Goal: Find specific page/section: Find specific page/section

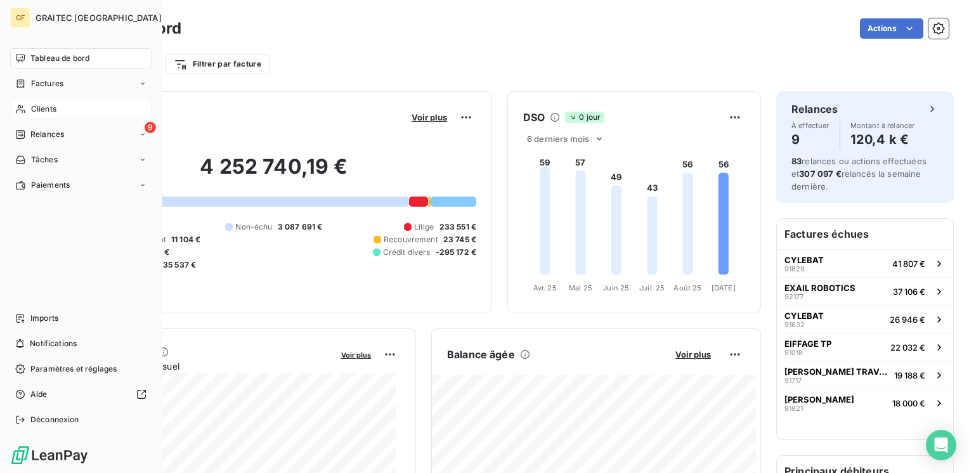
click at [43, 104] on span "Clients" at bounding box center [43, 108] width 25 height 11
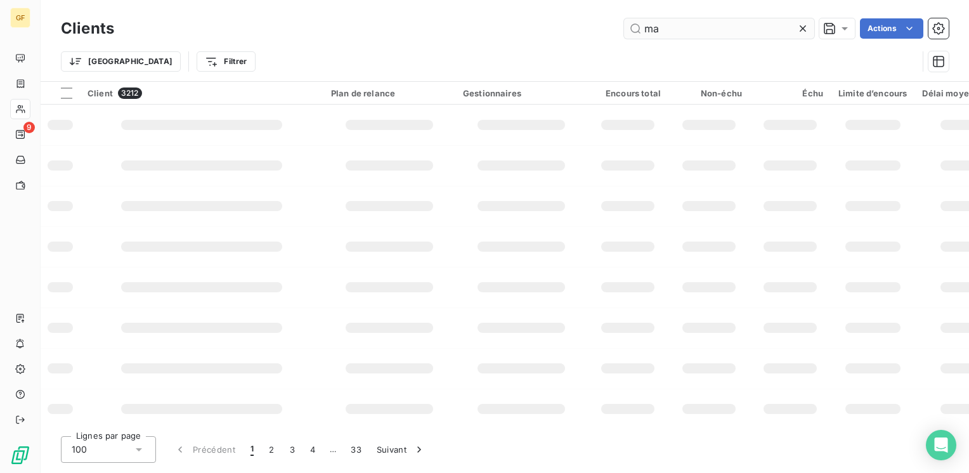
type input "ma"
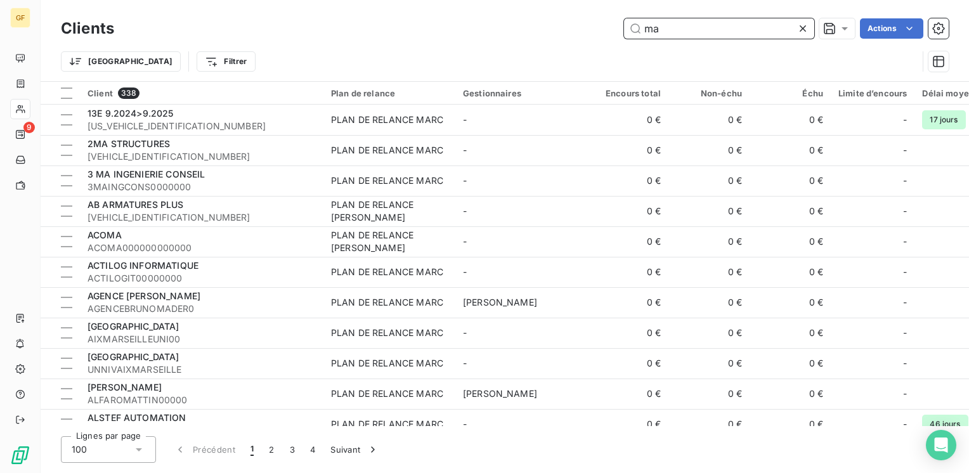
click at [692, 32] on input "ma" at bounding box center [719, 28] width 190 height 20
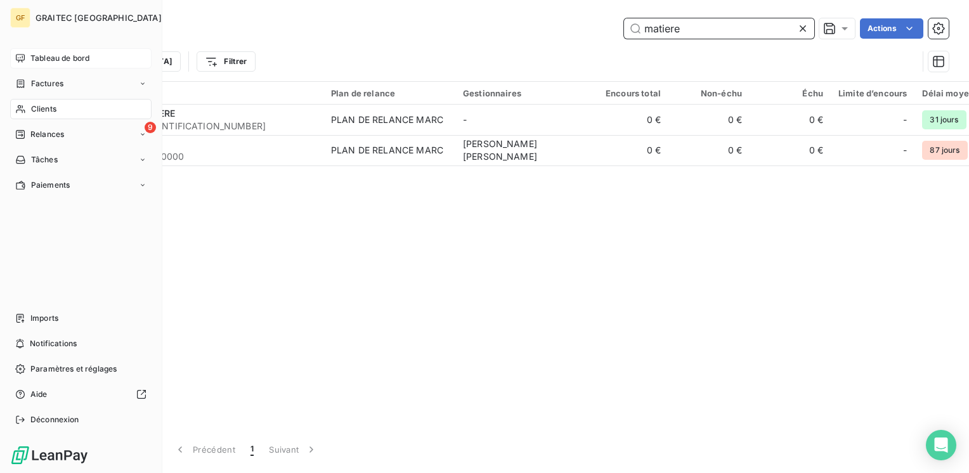
type input "matiere"
click at [39, 54] on span "Tableau de bord" at bounding box center [59, 58] width 59 height 11
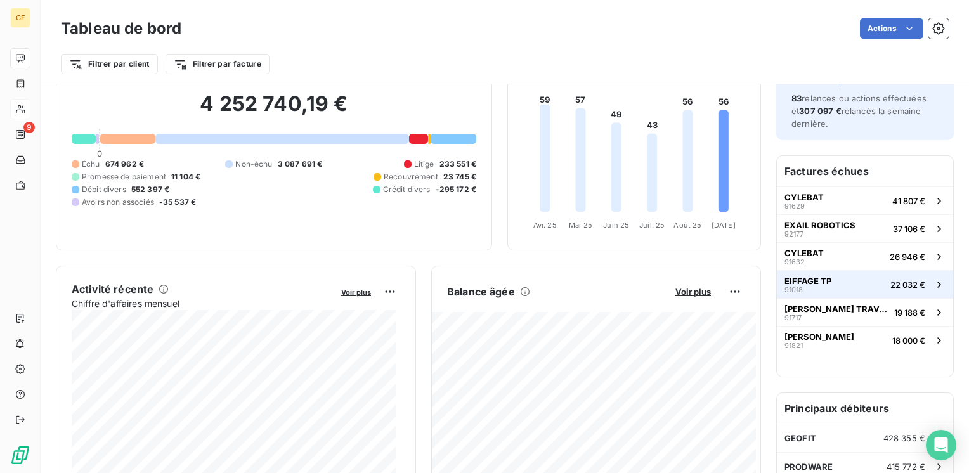
scroll to position [63, 0]
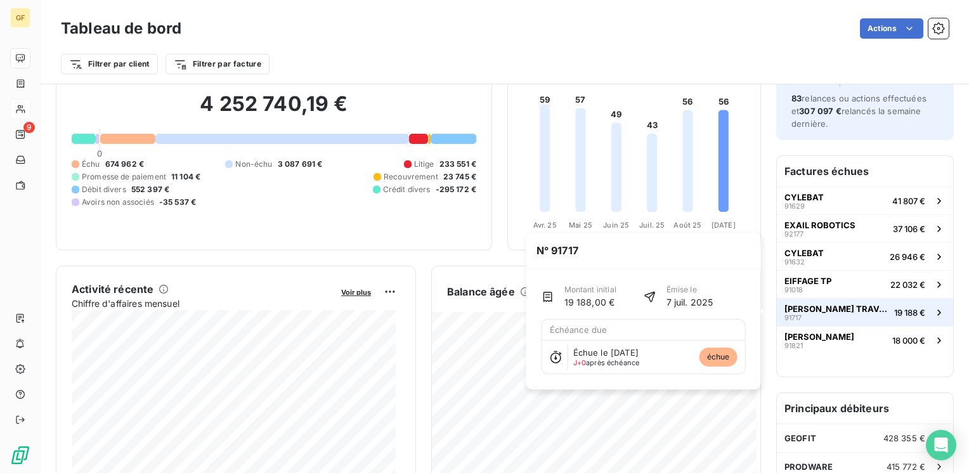
click at [861, 304] on span "[PERSON_NAME] TRAVAUX PRESSION" at bounding box center [836, 309] width 105 height 10
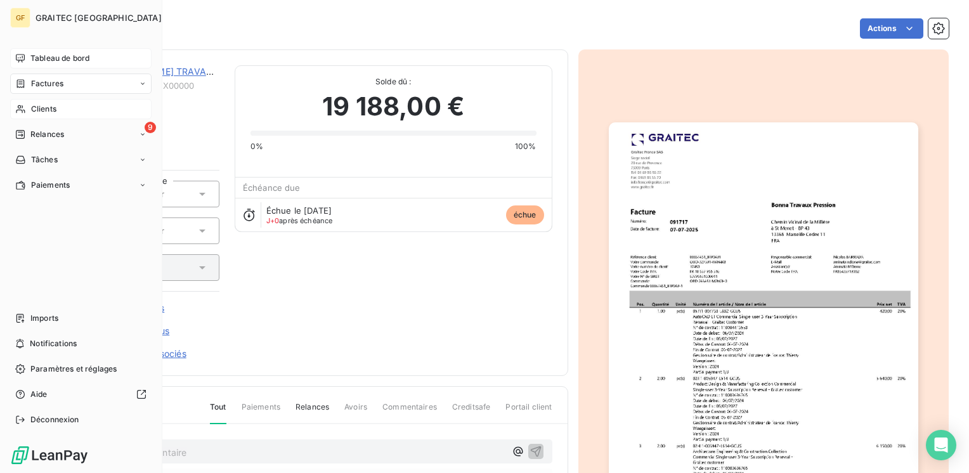
click at [38, 51] on div "Tableau de bord" at bounding box center [80, 58] width 141 height 20
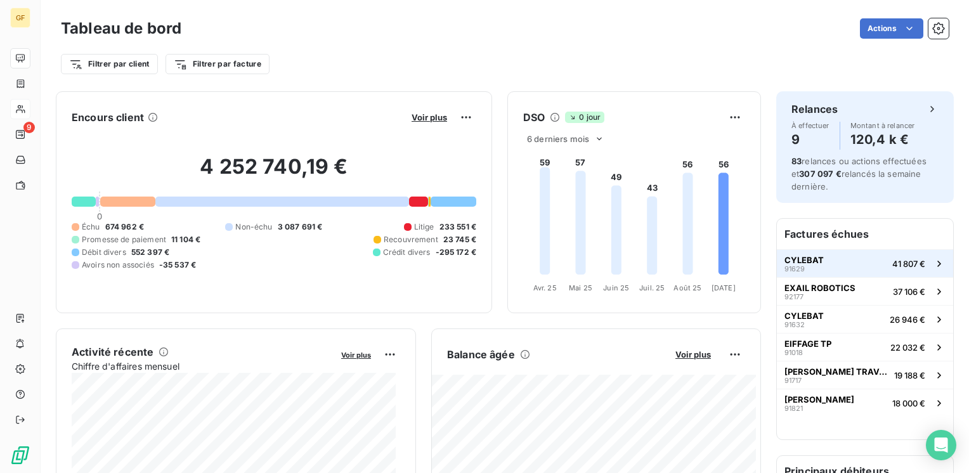
click at [797, 255] on span "CYLEBAT" at bounding box center [803, 260] width 39 height 10
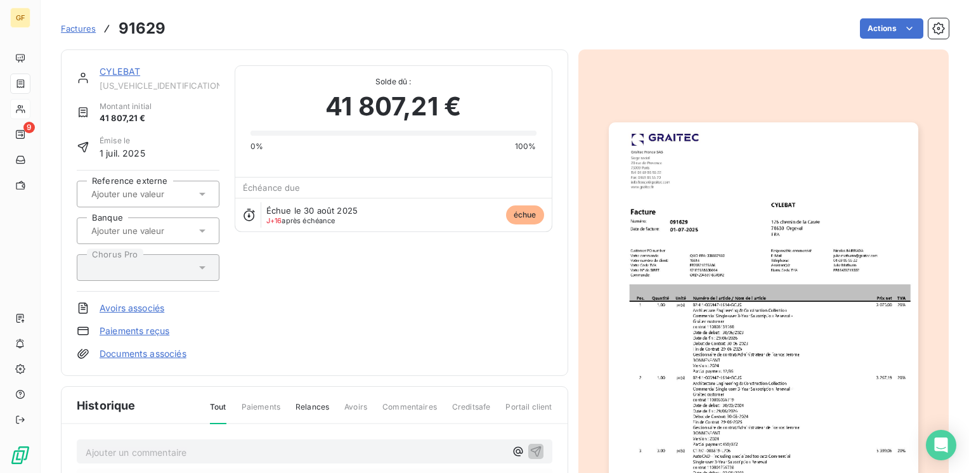
click at [112, 76] on link "CYLEBAT" at bounding box center [120, 71] width 41 height 11
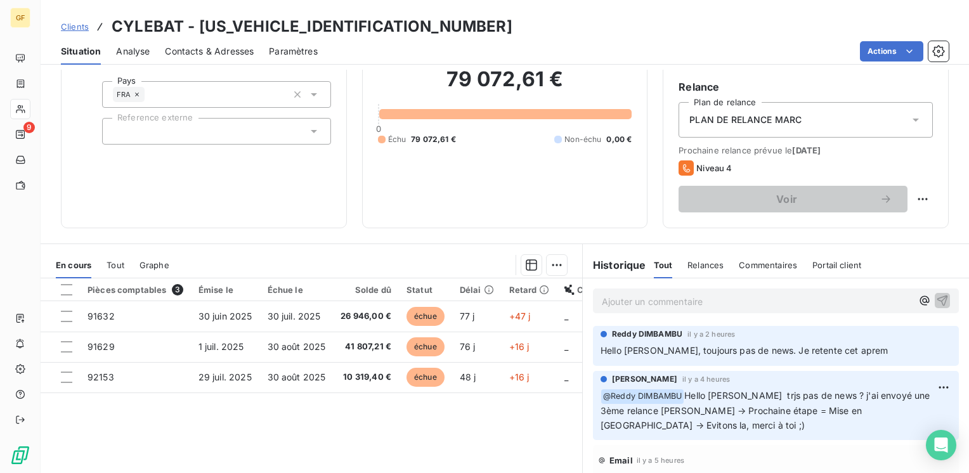
scroll to position [87, 0]
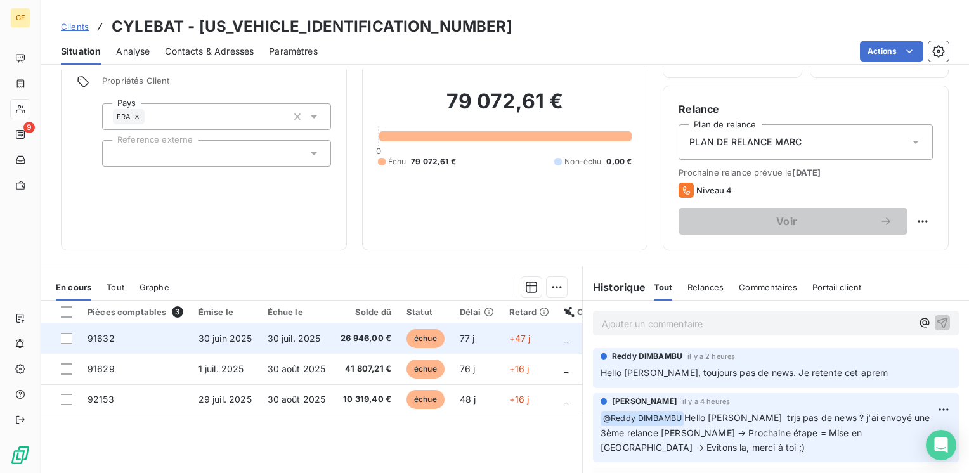
click at [314, 340] on span "30 juil. 2025" at bounding box center [293, 338] width 53 height 11
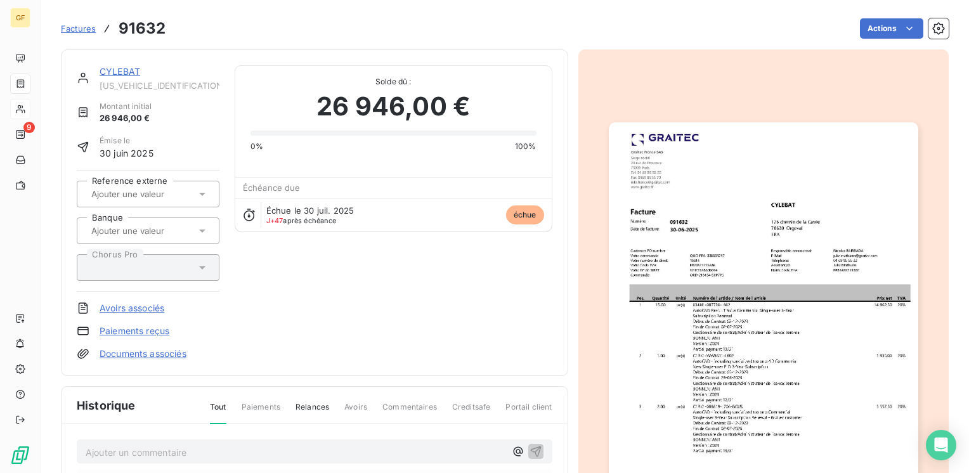
click at [112, 72] on link "CYLEBAT" at bounding box center [120, 71] width 41 height 11
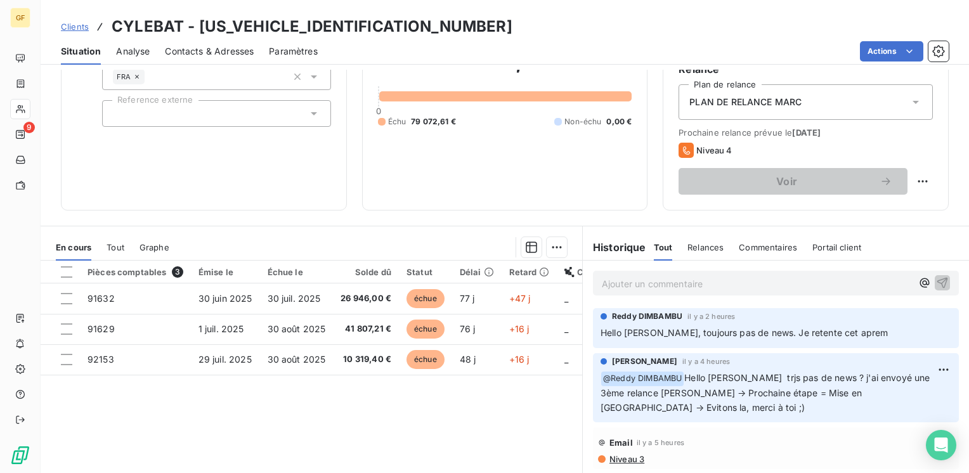
scroll to position [190, 0]
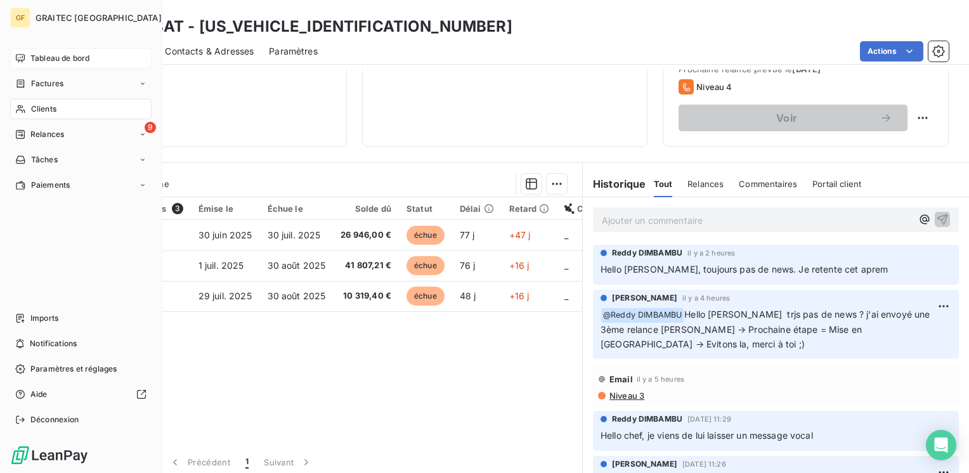
click at [46, 58] on span "Tableau de bord" at bounding box center [59, 58] width 59 height 11
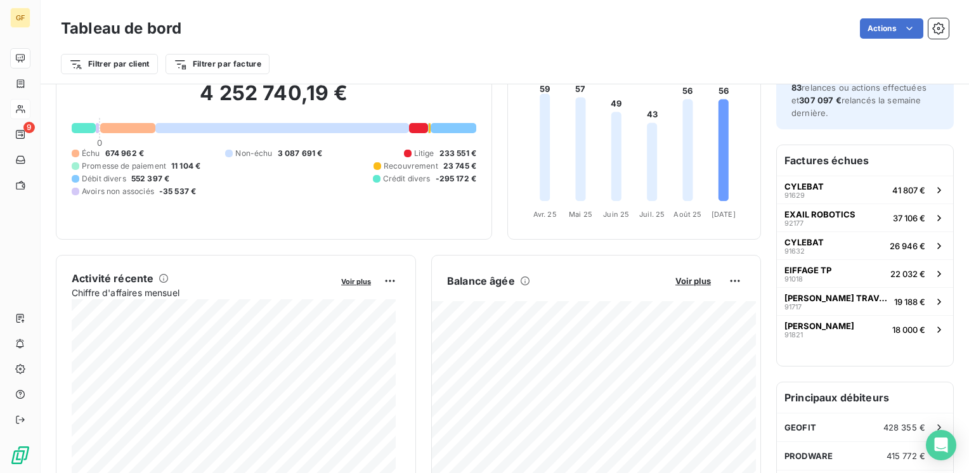
scroll to position [63, 0]
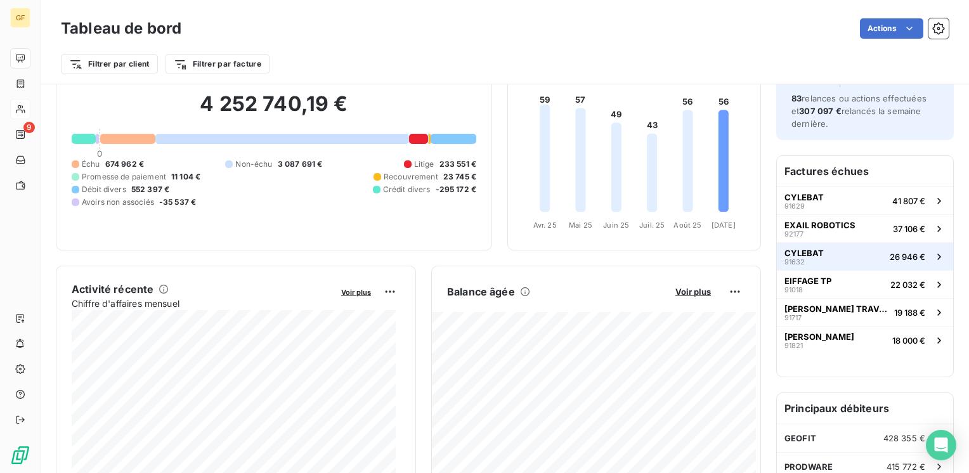
click at [801, 249] on span "CYLEBAT" at bounding box center [803, 253] width 39 height 10
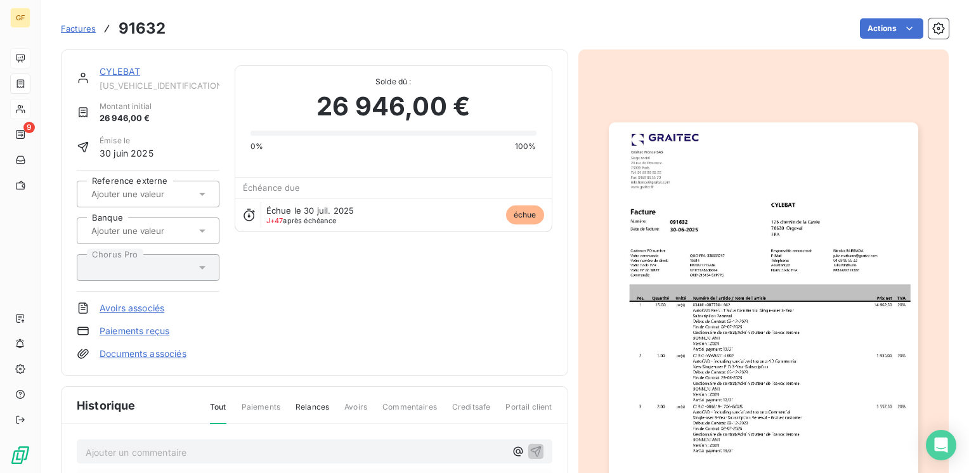
click at [119, 72] on link "CYLEBAT" at bounding box center [120, 71] width 41 height 11
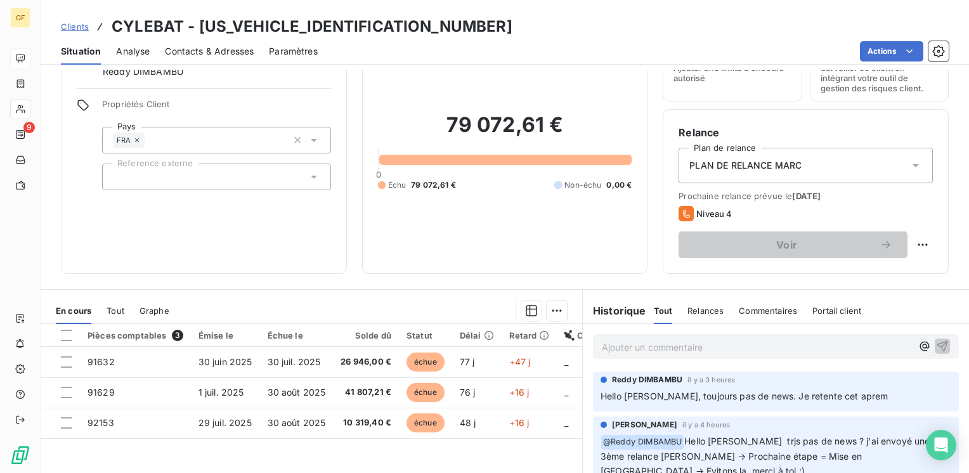
scroll to position [190, 0]
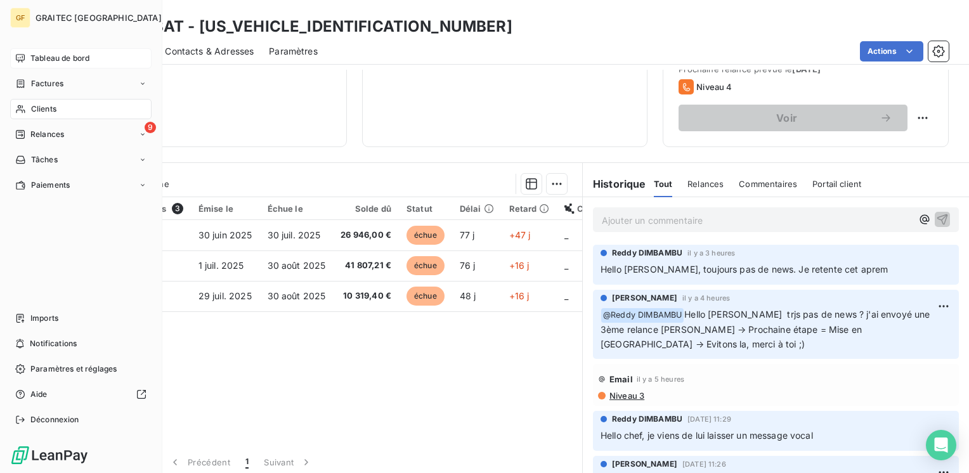
click at [39, 53] on span "Tableau de bord" at bounding box center [59, 58] width 59 height 11
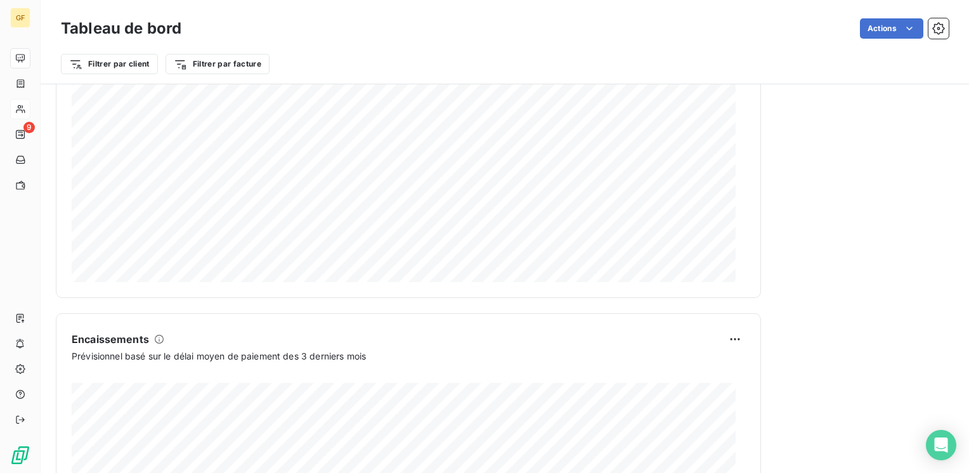
scroll to position [762, 0]
